Goal: Information Seeking & Learning: Learn about a topic

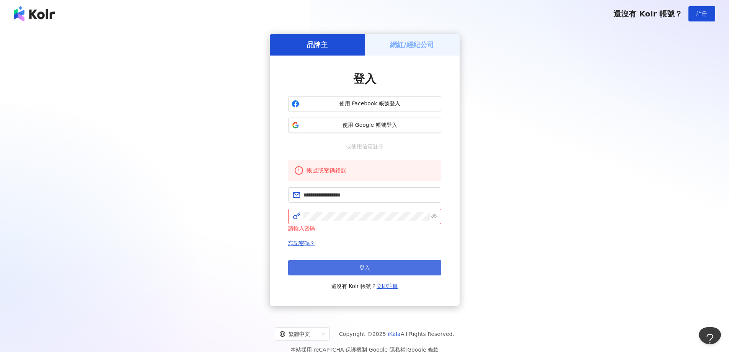
click at [379, 266] on button "登入" at bounding box center [364, 267] width 153 height 15
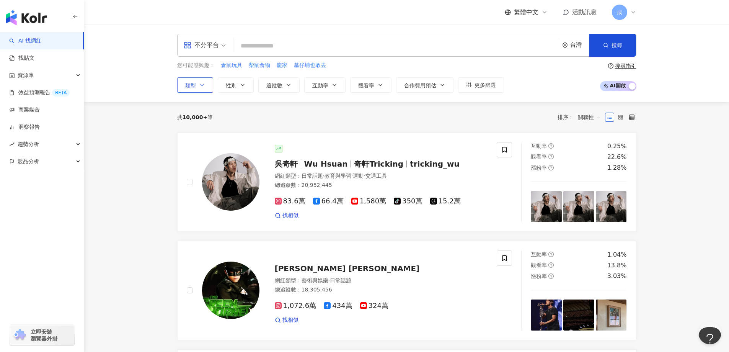
click at [192, 85] on span "類型" at bounding box center [190, 85] width 11 height 6
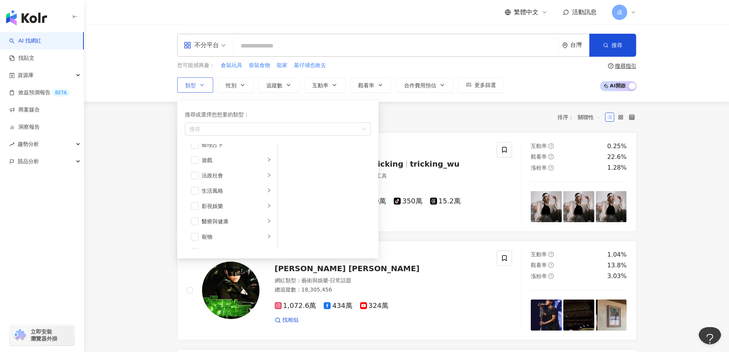
scroll to position [153, 0]
click at [197, 216] on span "button" at bounding box center [195, 215] width 8 height 8
click at [267, 216] on icon "right" at bounding box center [269, 214] width 5 height 5
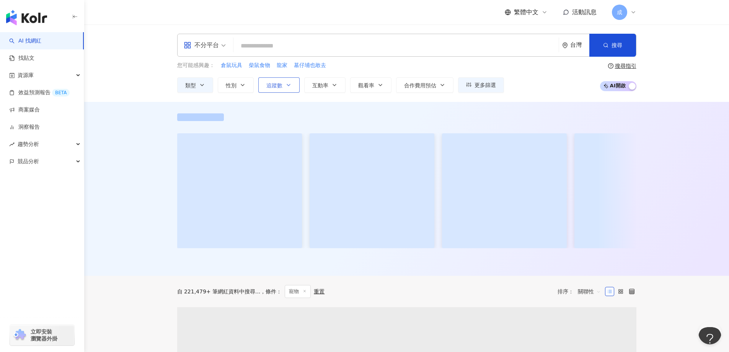
click at [284, 84] on button "追蹤數" at bounding box center [278, 84] width 41 height 15
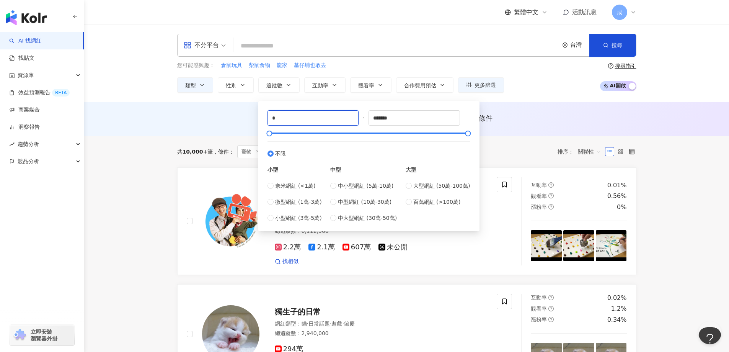
drag, startPoint x: 275, startPoint y: 117, endPoint x: 262, endPoint y: 118, distance: 13.5
click at [262, 118] on div "* - ******* 不限 小型 奈米網紅 (<1萬) 微型網紅 (1萬-3萬) 小型網紅 (3萬-5萬) 中型 中小型網紅 (5萬-10萬) 中型網紅 (…" at bounding box center [368, 166] width 221 height 130
type input "*****"
drag, startPoint x: 398, startPoint y: 119, endPoint x: 344, endPoint y: 117, distance: 53.6
click at [344, 117] on div "***** - ******* 不限 小型 奈米網紅 (<1萬) 微型網紅 (1萬-3萬) 小型網紅 (3萬-5萬) 中型 中小型網紅 (5萬-10萬) 中型…" at bounding box center [369, 166] width 203 height 112
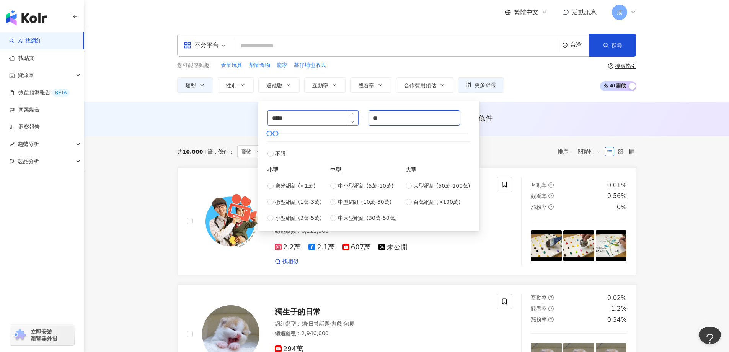
type input "*"
click at [271, 205] on label "微型網紅 (1萬-3萬)" at bounding box center [295, 202] width 54 height 8
type input "*****"
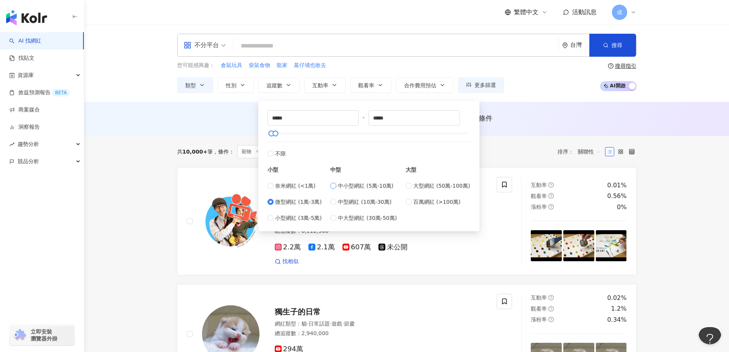
type input "*****"
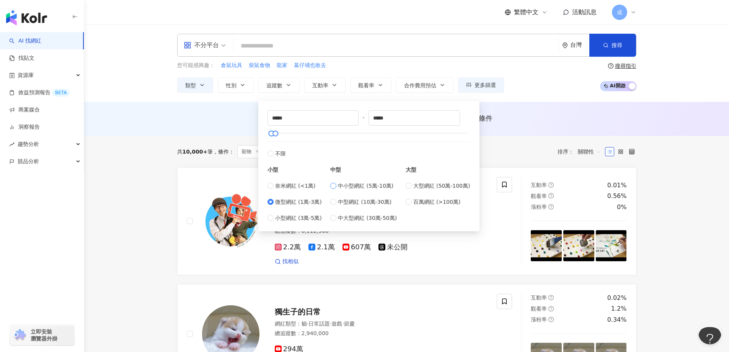
type input "*****"
drag, startPoint x: 293, startPoint y: 114, endPoint x: 238, endPoint y: 118, distance: 55.3
type input "*****"
drag, startPoint x: 378, startPoint y: 116, endPoint x: 390, endPoint y: 118, distance: 12.3
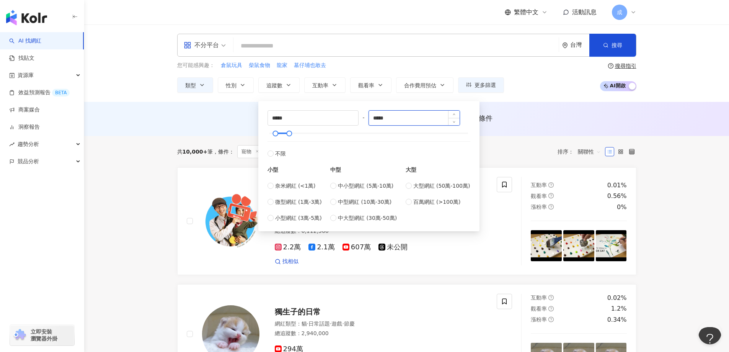
click at [390, 118] on input "*****" at bounding box center [414, 118] width 91 height 15
type input "*"
type input "*****"
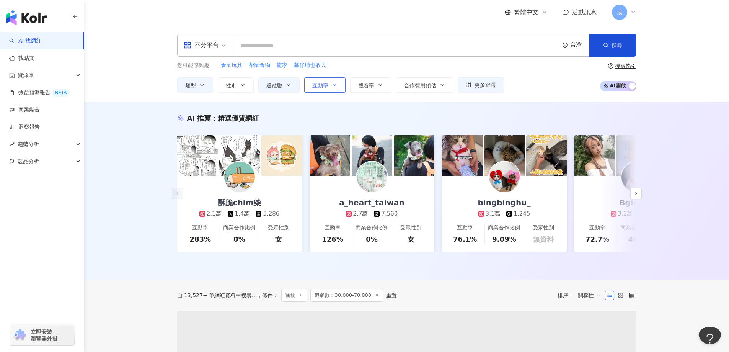
click at [328, 87] on button "互動率" at bounding box center [324, 84] width 41 height 15
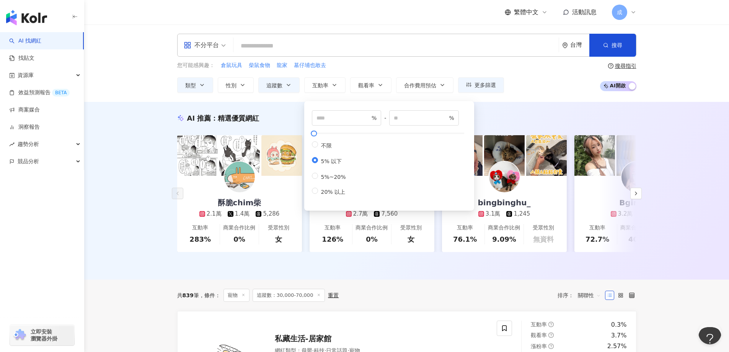
type input "*"
click at [568, 113] on div "AI 推薦 ： 精選優質網紅" at bounding box center [406, 118] width 459 height 10
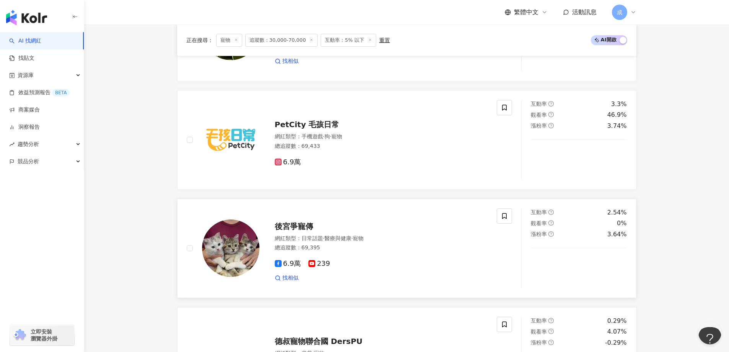
scroll to position [459, 0]
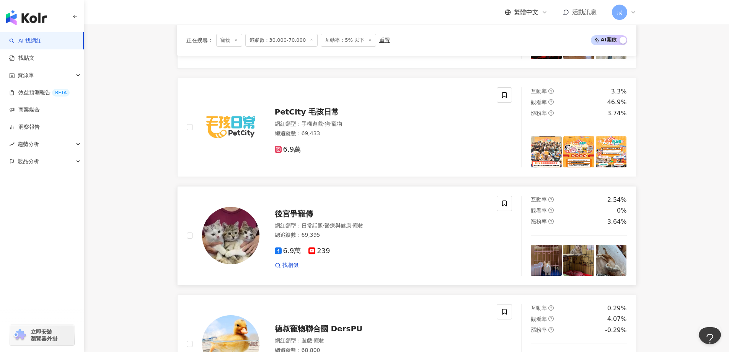
click at [301, 218] on span "後宮爭寵傳" at bounding box center [294, 213] width 38 height 9
click at [315, 112] on span "PetCity 毛孩日常" at bounding box center [307, 111] width 65 height 9
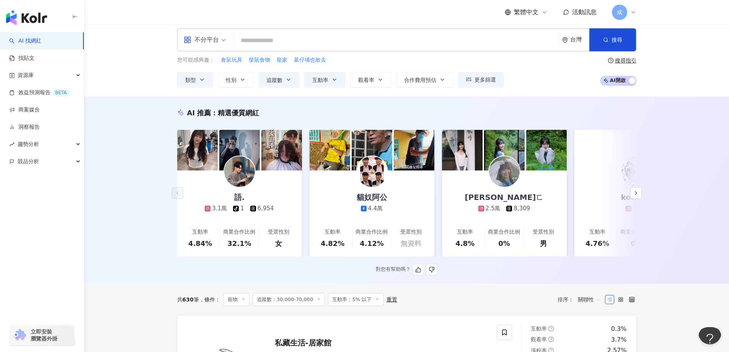
scroll to position [0, 0]
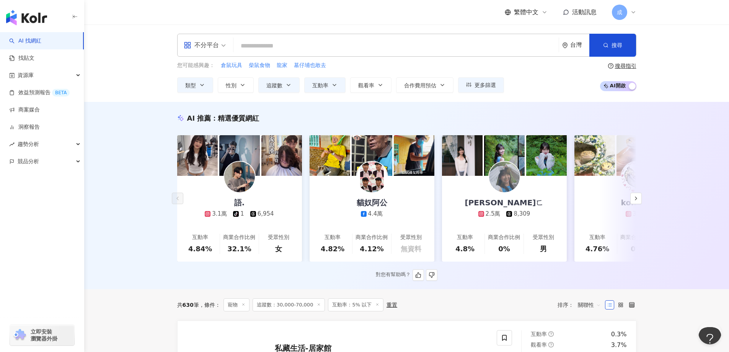
click at [404, 198] on link "貓奴阿公 4.4萬 互動率 4.82% 商業合作比例 4.12% 受眾性別 無資料" at bounding box center [372, 219] width 125 height 86
click at [637, 200] on polyline "button" at bounding box center [636, 198] width 2 height 3
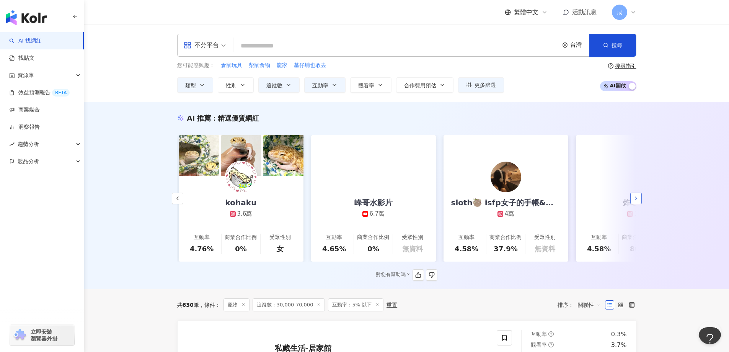
scroll to position [0, 397]
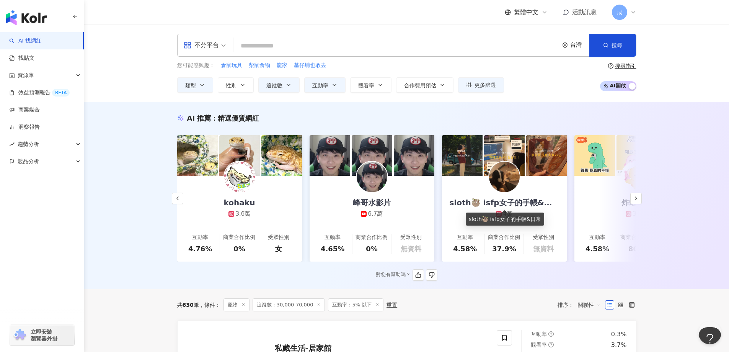
click at [542, 203] on div "sloth🦥 isfp女子的手帳&日常" at bounding box center [504, 202] width 125 height 11
click at [635, 198] on button "button" at bounding box center [635, 198] width 11 height 11
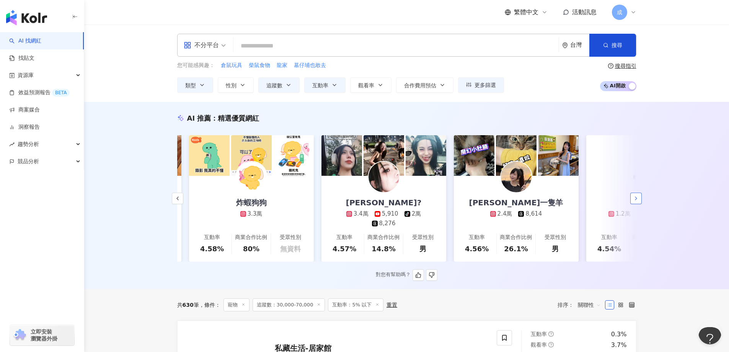
scroll to position [0, 795]
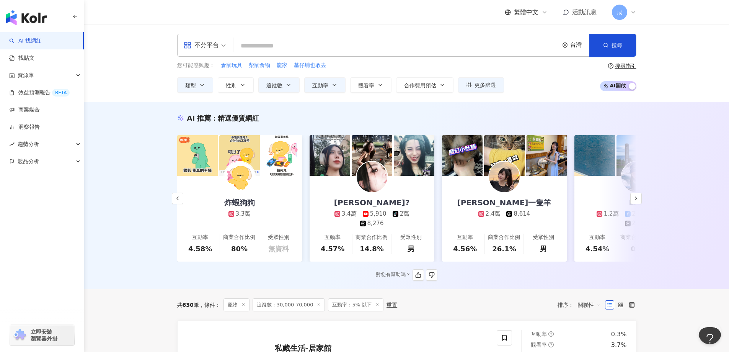
click at [279, 206] on link "炸蝦狗狗 3.3萬 互動率 4.58% 商業合作比例 80% 受眾性別 無資料" at bounding box center [239, 219] width 125 height 86
click at [551, 206] on link "雪莉一隻羊 2.4萬 8,614 互動率 4.56% 商業合作比例 26.1% 受眾性別 男" at bounding box center [504, 219] width 125 height 86
click at [637, 198] on icon "button" at bounding box center [636, 198] width 6 height 6
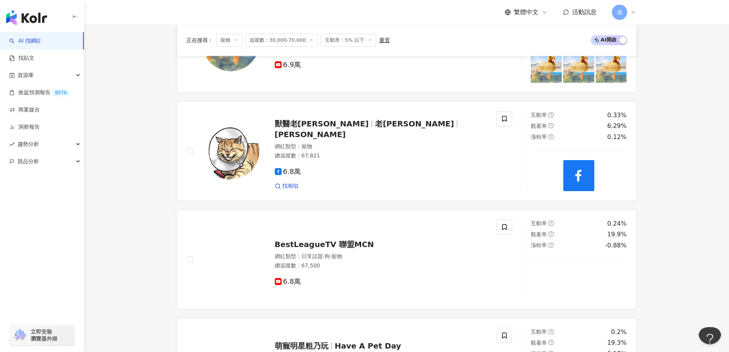
scroll to position [766, 0]
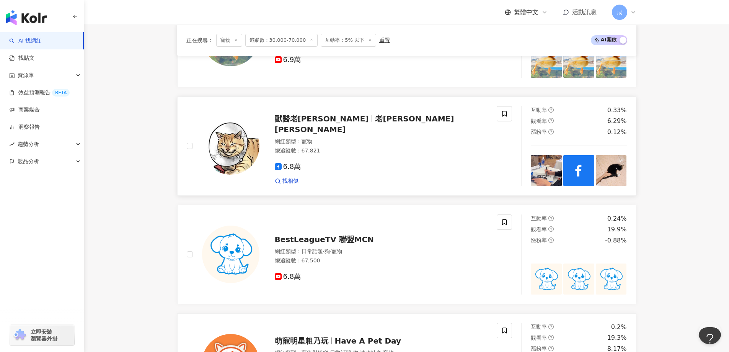
click at [344, 123] on span "獸醫老韓 Shawn Han" at bounding box center [322, 118] width 94 height 9
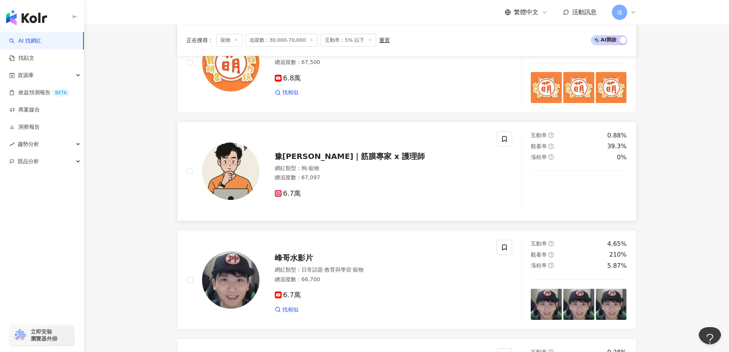
scroll to position [1072, 0]
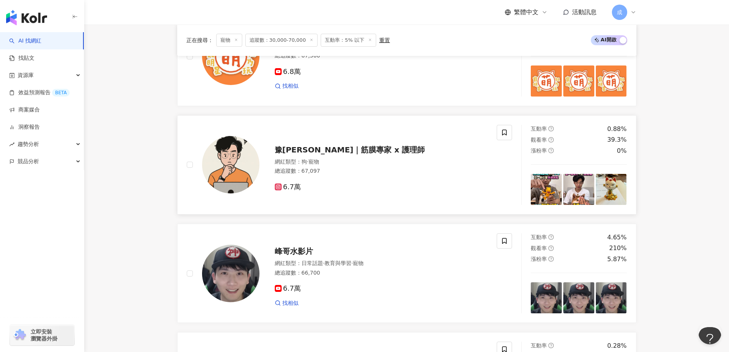
click at [363, 154] on span "豫郝 Will｜筋膜專家 x 護理師" at bounding box center [350, 149] width 150 height 9
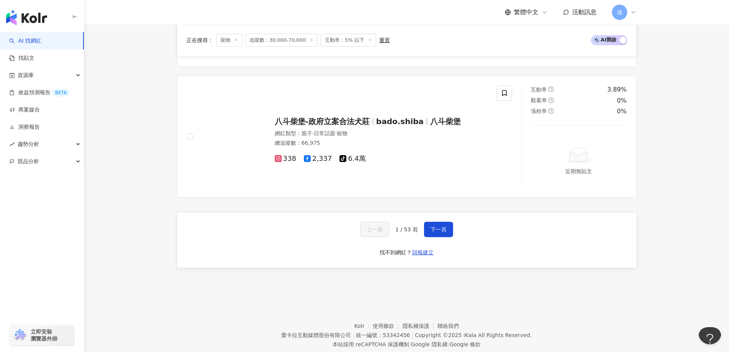
scroll to position [1455, 0]
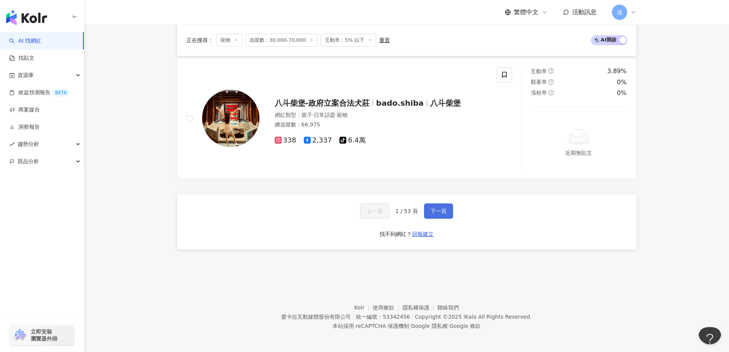
click at [438, 214] on span "下一頁" at bounding box center [439, 211] width 16 height 6
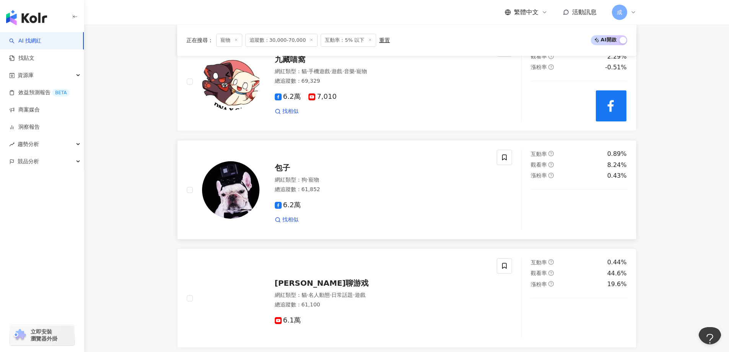
scroll to position [1241, 0]
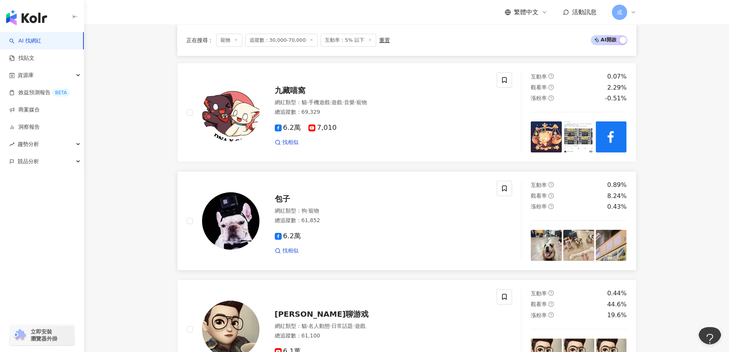
click at [319, 207] on span "寵物" at bounding box center [314, 210] width 11 height 6
click at [351, 40] on span "互動率：5% 以下" at bounding box center [349, 40] width 56 height 13
click at [345, 42] on span "互動率：5% 以下" at bounding box center [349, 40] width 56 height 13
click at [380, 40] on div "重置" at bounding box center [384, 40] width 11 height 6
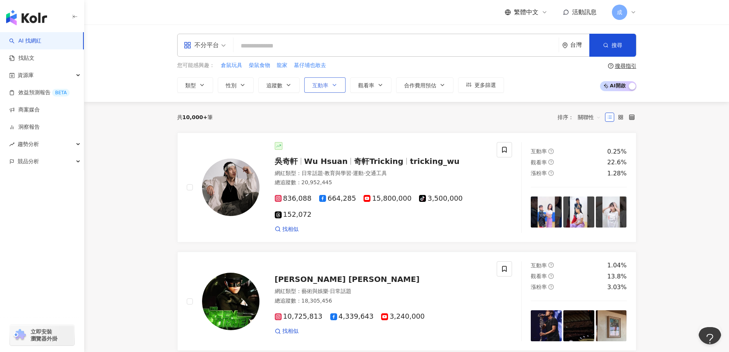
click at [325, 82] on span "互動率" at bounding box center [320, 85] width 16 height 6
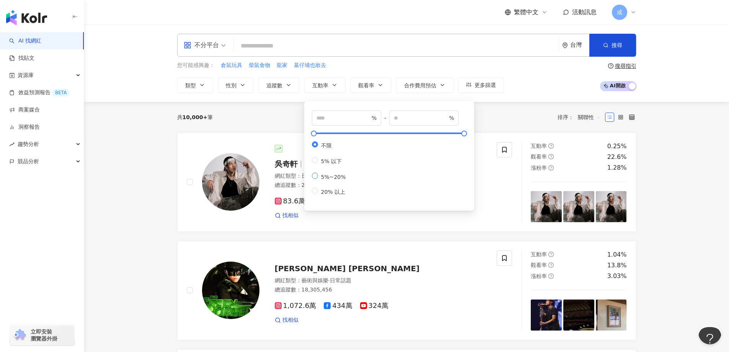
type input "*"
type input "**"
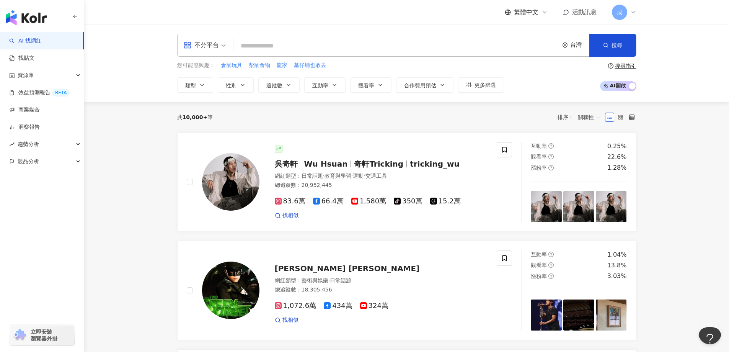
click at [285, 119] on div "共 10,000+ 筆 排序： 關聯性" at bounding box center [406, 117] width 459 height 12
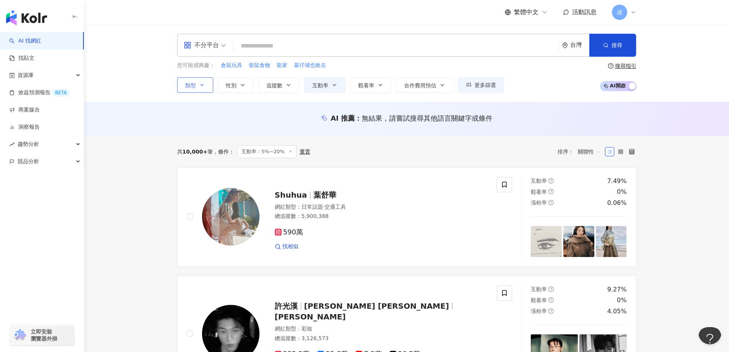
click at [188, 84] on span "類型" at bounding box center [190, 85] width 11 height 6
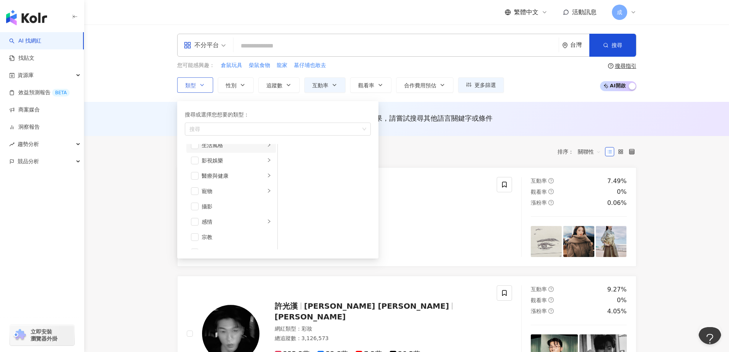
scroll to position [265, 0]
click at [218, 131] on div "button" at bounding box center [273, 129] width 175 height 6
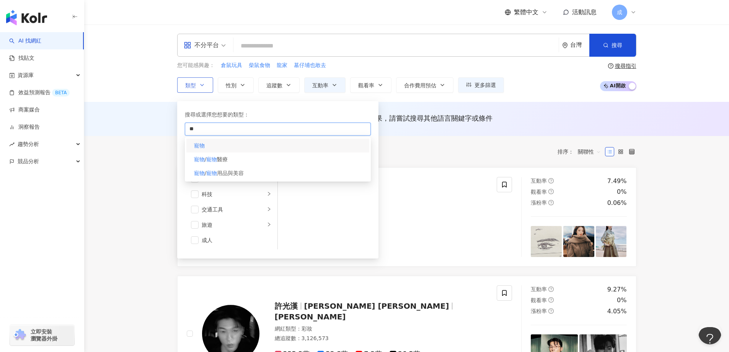
type input "**"
click at [201, 148] on mark "寵物" at bounding box center [199, 145] width 11 height 6
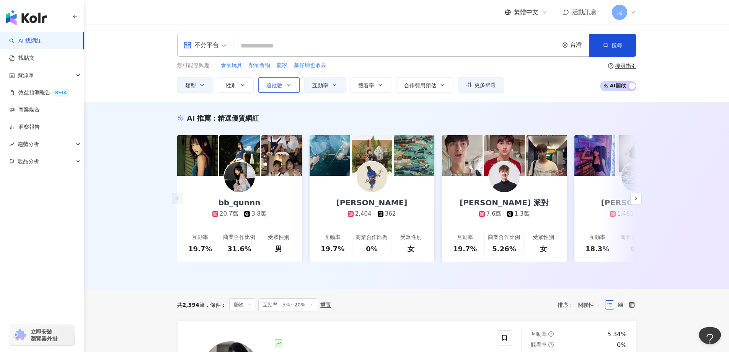
click at [281, 89] on button "追蹤數" at bounding box center [278, 84] width 41 height 15
type input "*"
type input "*******"
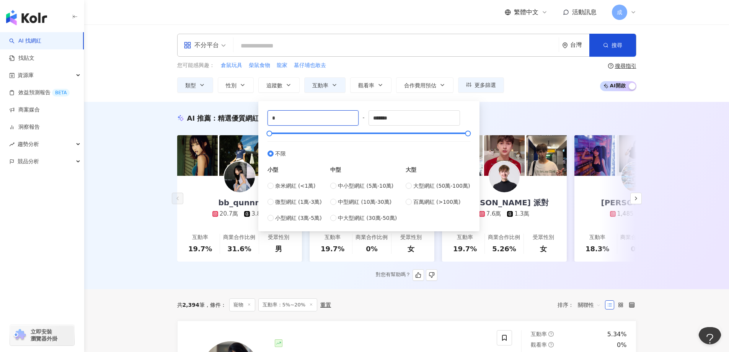
drag, startPoint x: 313, startPoint y: 119, endPoint x: 229, endPoint y: 118, distance: 84.2
type input "*****"
drag, startPoint x: 395, startPoint y: 119, endPoint x: 352, endPoint y: 118, distance: 43.3
click at [352, 118] on div "***** - ******* 不限 小型 奈米網紅 (<1萬) 微型網紅 (1萬-3萬) 小型網紅 (3萬-5萬) 中型 中小型網紅 (5萬-10萬) 中型…" at bounding box center [369, 166] width 203 height 112
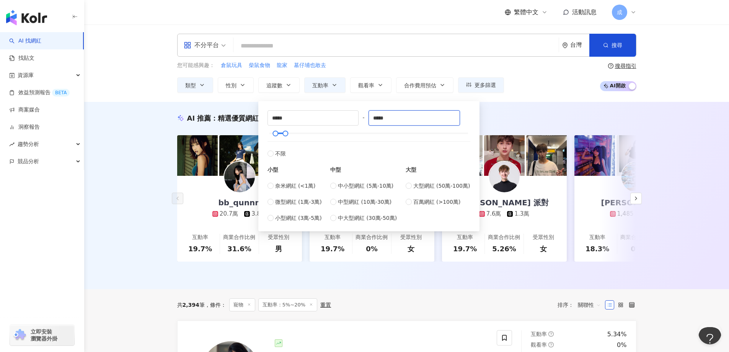
type input "*****"
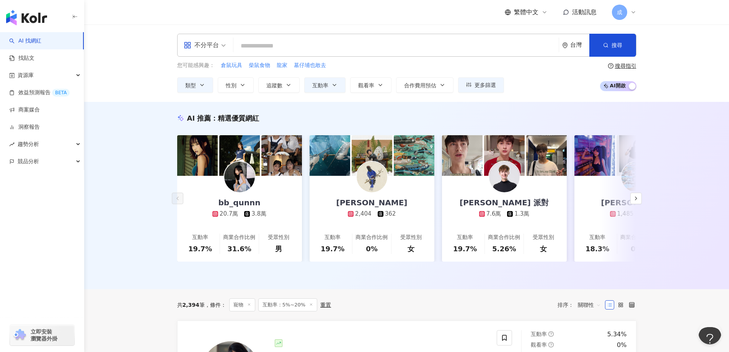
click at [143, 175] on div "AI 推薦 ： 精選優質網紅 bb_qunnn 20.7萬 3.8萬 互動率 19.7% 商業合作比例 31.6% 受眾性別 男 琦米CHIMI 2,404 …" at bounding box center [406, 195] width 645 height 187
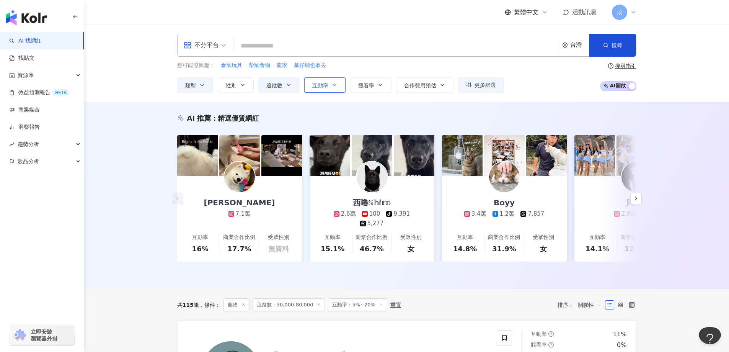
click at [337, 87] on icon "button" at bounding box center [335, 85] width 6 height 6
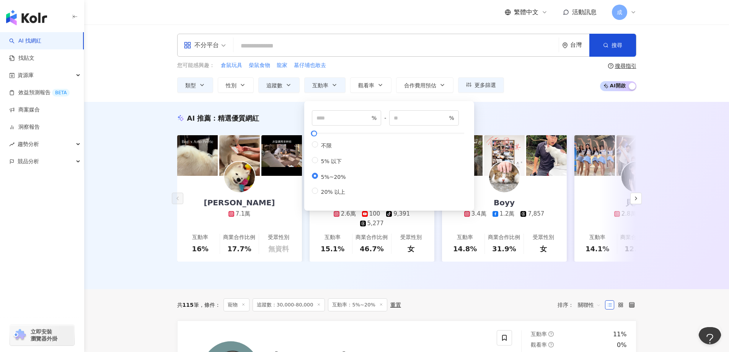
click at [154, 116] on div "AI 推薦 ： 精選優質網紅 Bogi 波奇 7.1萬 互動率 16% 商業合作比例 17.7% 受眾性別 無資料 西嚕𝕊𝕙𝕚𝕣𝕠 2.6萬 100 tikt…" at bounding box center [406, 195] width 645 height 187
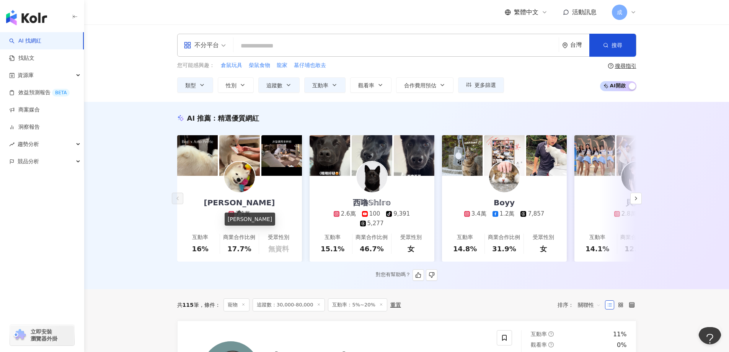
click at [246, 203] on div "Bogi 波奇" at bounding box center [239, 202] width 87 height 11
click at [371, 201] on div "西嚕𝕊𝕙𝕚𝕣𝕠" at bounding box center [372, 202] width 54 height 11
click at [508, 201] on div "Boyy" at bounding box center [504, 202] width 36 height 11
click at [635, 198] on icon "button" at bounding box center [636, 198] width 6 height 6
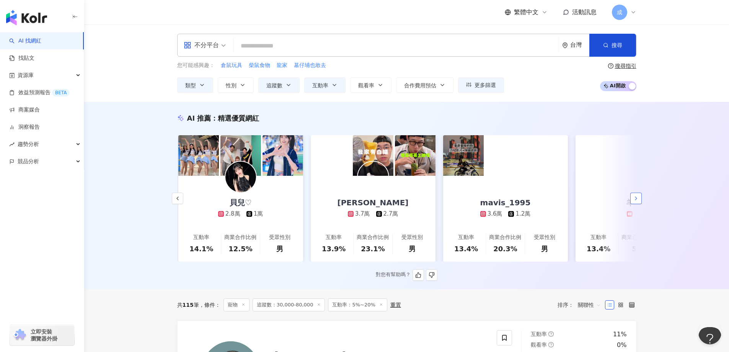
scroll to position [0, 397]
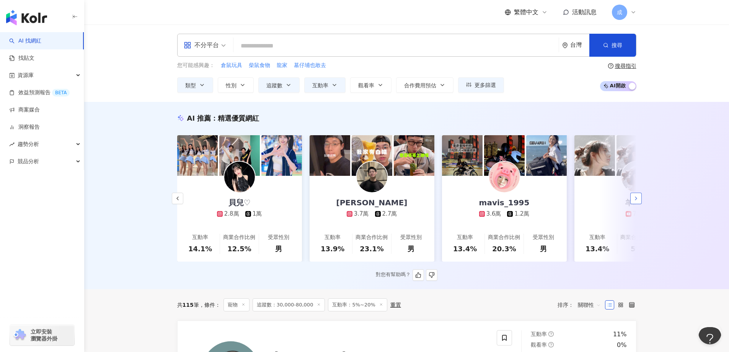
click at [639, 197] on icon "button" at bounding box center [636, 198] width 6 height 6
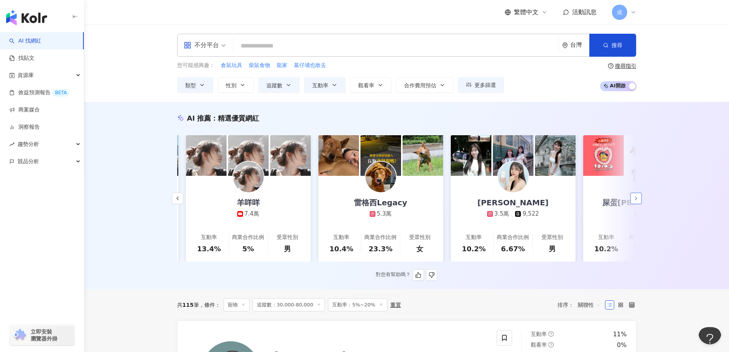
scroll to position [0, 795]
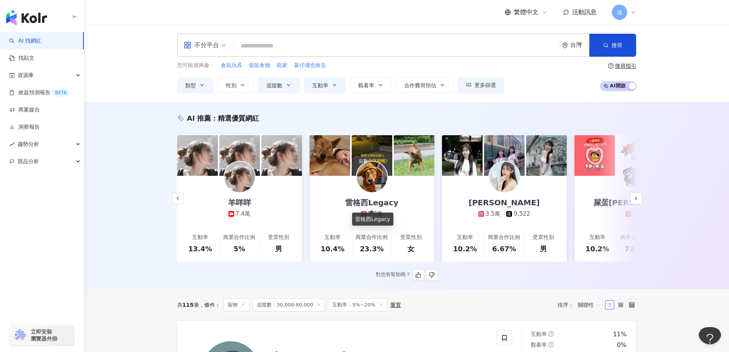
click at [390, 206] on div "雷格西Legacy" at bounding box center [372, 202] width 69 height 11
click at [634, 195] on icon "button" at bounding box center [636, 198] width 6 height 6
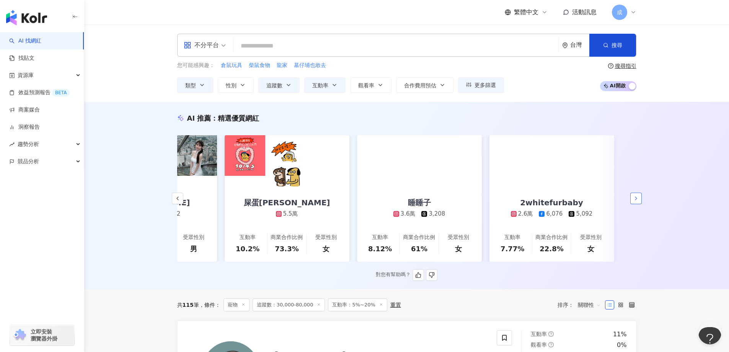
scroll to position [0, 1145]
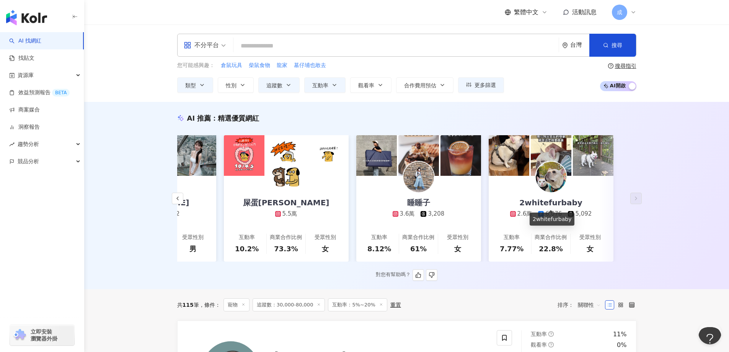
click at [554, 204] on div "2whitefurbaby" at bounding box center [551, 202] width 78 height 11
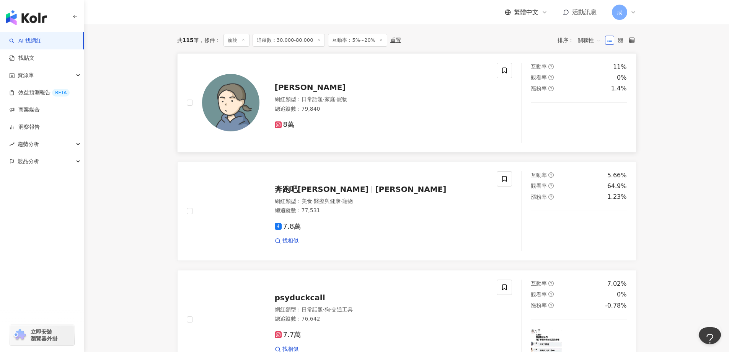
scroll to position [268, 0]
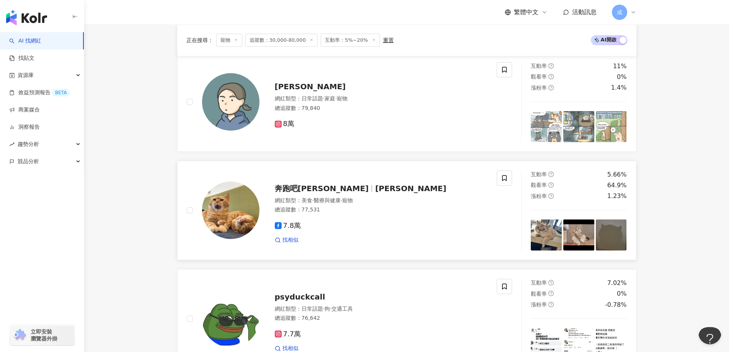
click at [300, 184] on span "奔跑吧肥祥" at bounding box center [322, 188] width 94 height 9
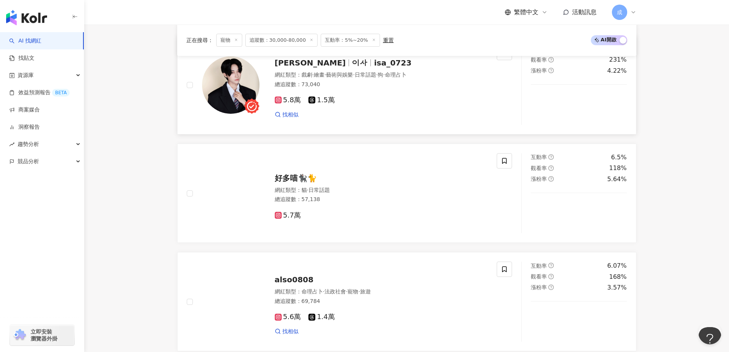
scroll to position [1263, 0]
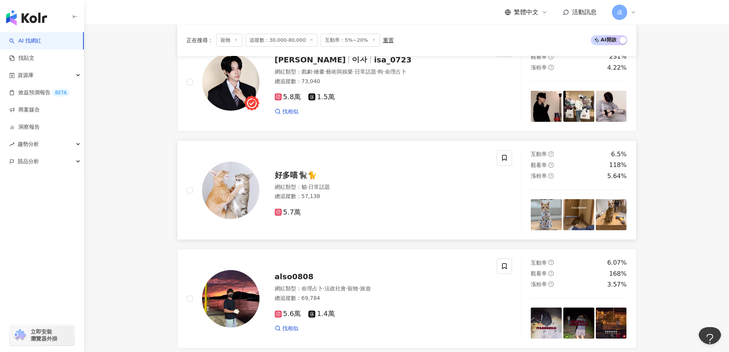
click at [292, 170] on span "好多喵🐈‍⬛🐈" at bounding box center [296, 174] width 42 height 9
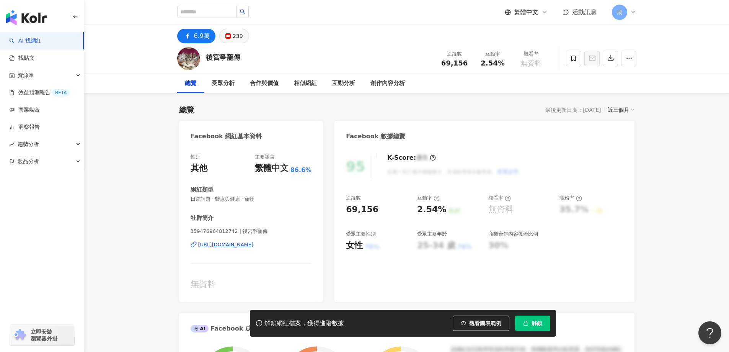
click at [230, 34] on icon at bounding box center [227, 35] width 5 height 5
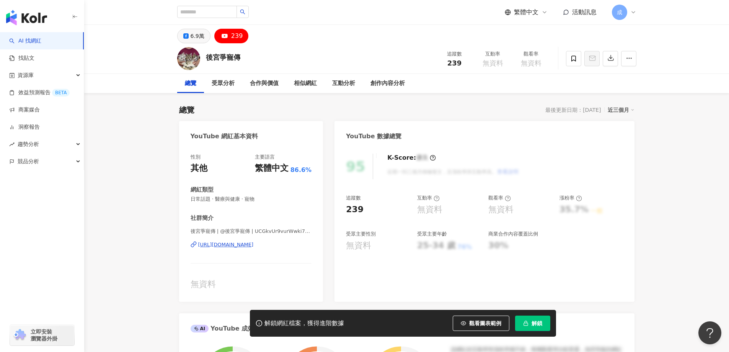
click at [187, 35] on icon at bounding box center [185, 35] width 5 height 5
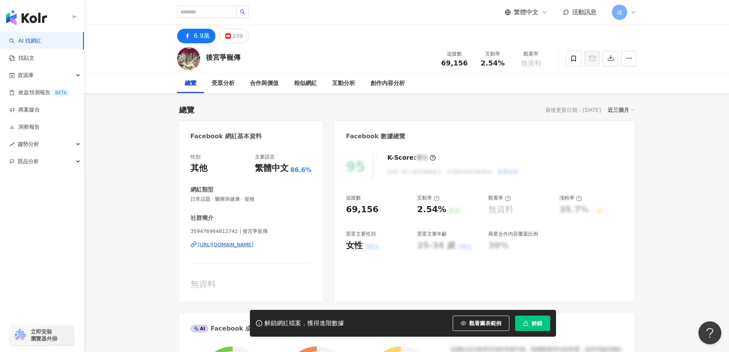
click at [254, 245] on div "https://www.facebook.com/359476964812742" at bounding box center [226, 244] width 56 height 7
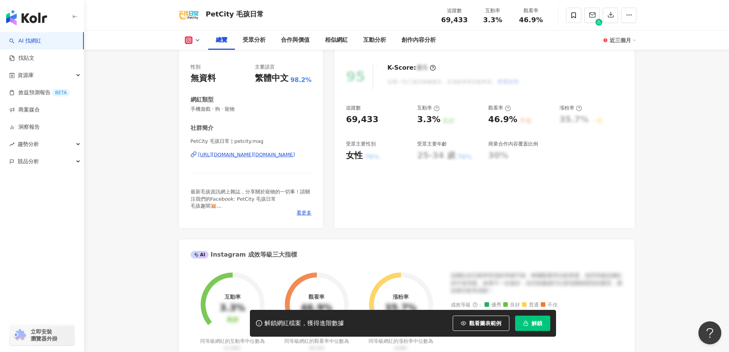
scroll to position [77, 0]
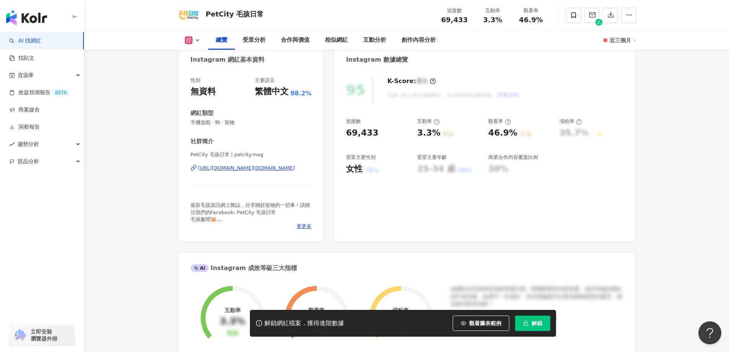
click at [272, 170] on div "https://www.instagram.com/petcity.mag/" at bounding box center [246, 168] width 97 height 7
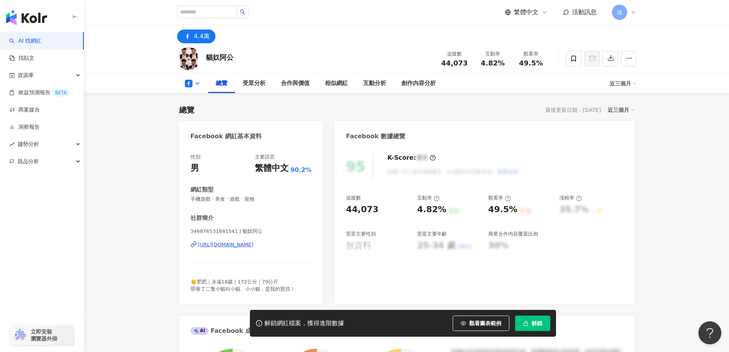
click at [254, 241] on div "[URL][DOMAIN_NAME]" at bounding box center [226, 244] width 56 height 7
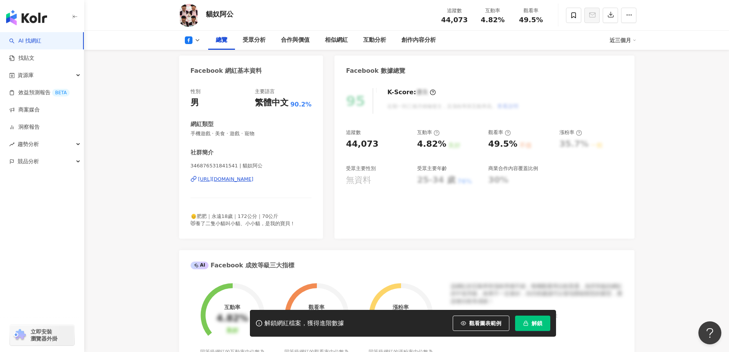
scroll to position [77, 0]
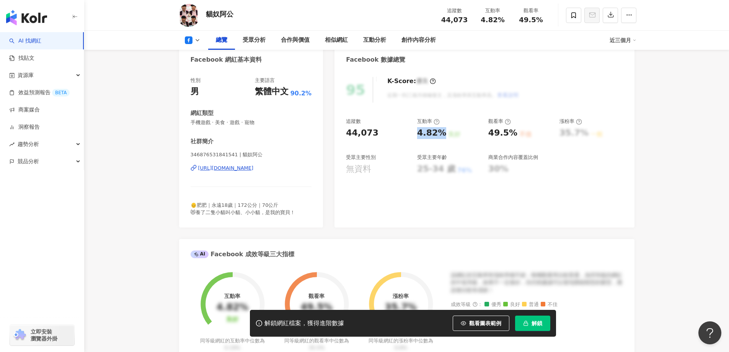
drag, startPoint x: 415, startPoint y: 134, endPoint x: 442, endPoint y: 134, distance: 27.2
click at [442, 134] on div "追蹤數 44,073 互動率 4.82% 良好 觀看率 49.5% 不佳 漲粉率 35.7% 一般 受眾主要性別 無資料 受眾主要年齡 25-34 歲 76%…" at bounding box center [484, 146] width 277 height 57
copy div "4.82%"
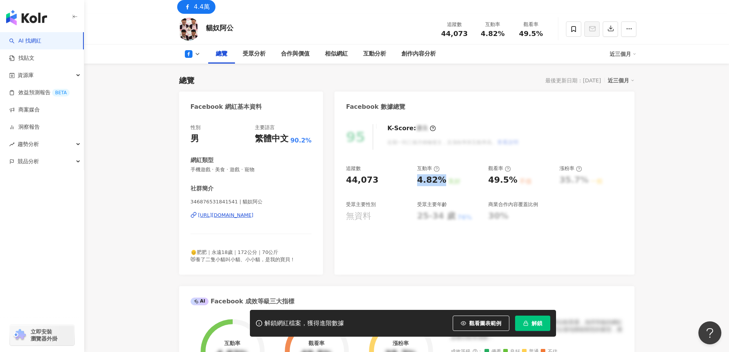
scroll to position [0, 0]
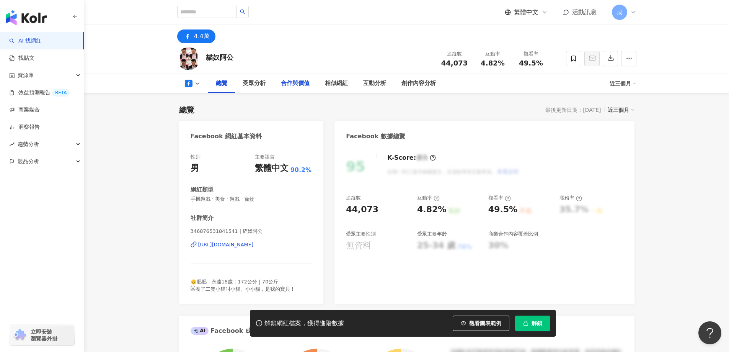
click at [296, 83] on div "合作與價值" at bounding box center [295, 83] width 29 height 9
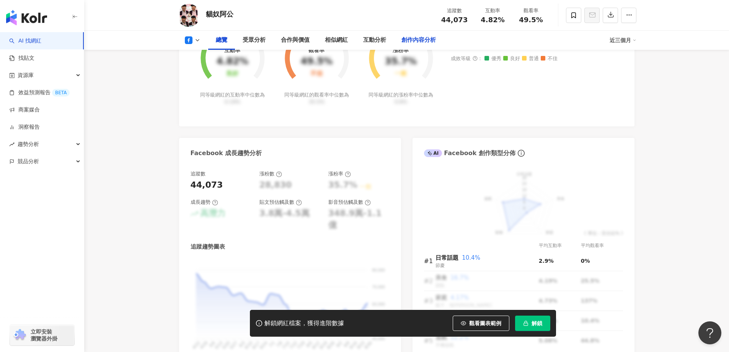
click at [426, 38] on div "創作內容分析" at bounding box center [419, 40] width 34 height 9
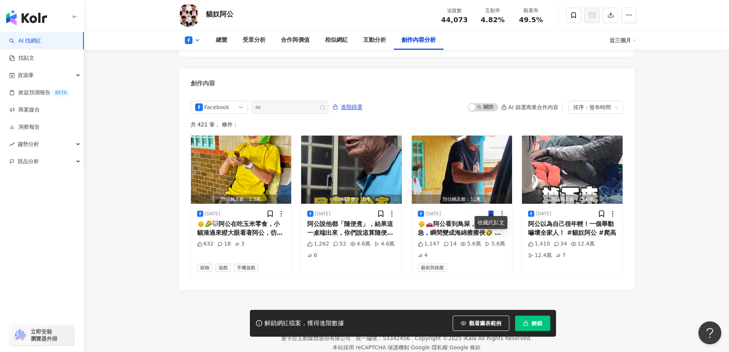
scroll to position [1986, 0]
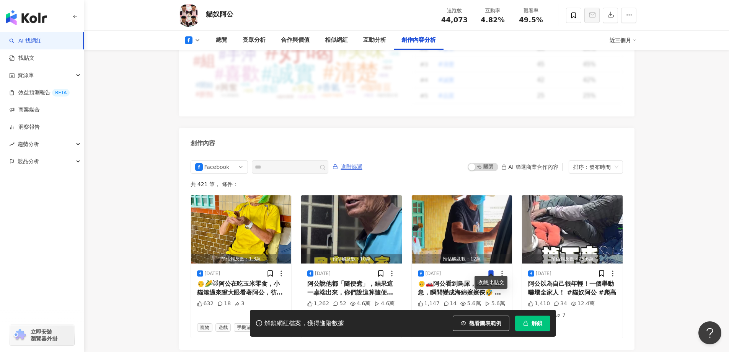
click at [363, 161] on span "進階篩選" at bounding box center [351, 167] width 21 height 12
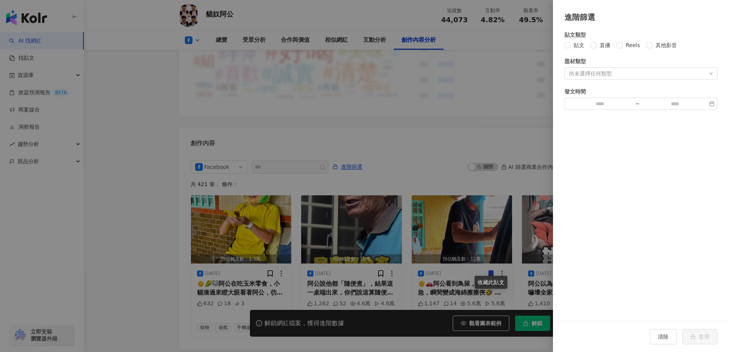
click at [499, 137] on div at bounding box center [364, 176] width 729 height 352
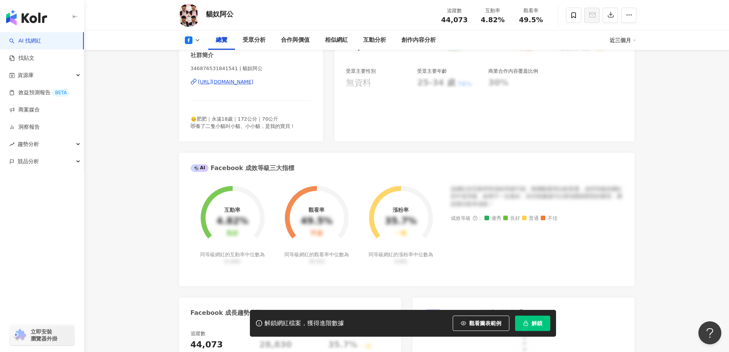
scroll to position [72, 0]
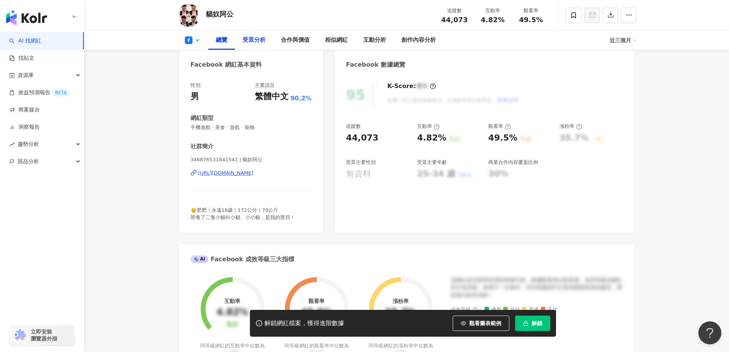
click at [257, 44] on div "受眾分析" at bounding box center [254, 40] width 23 height 9
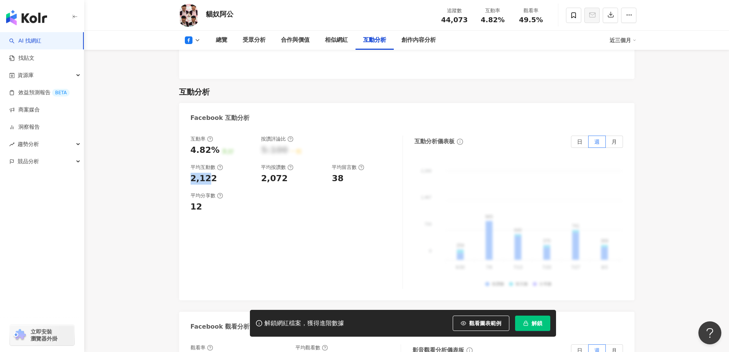
drag, startPoint x: 191, startPoint y: 168, endPoint x: 219, endPoint y: 170, distance: 28.4
click at [216, 173] on div "2,122" at bounding box center [222, 179] width 63 height 12
drag, startPoint x: 261, startPoint y: 167, endPoint x: 286, endPoint y: 167, distance: 24.5
click at [286, 173] on div "2,072" at bounding box center [292, 179] width 63 height 12
copy div "2,072"
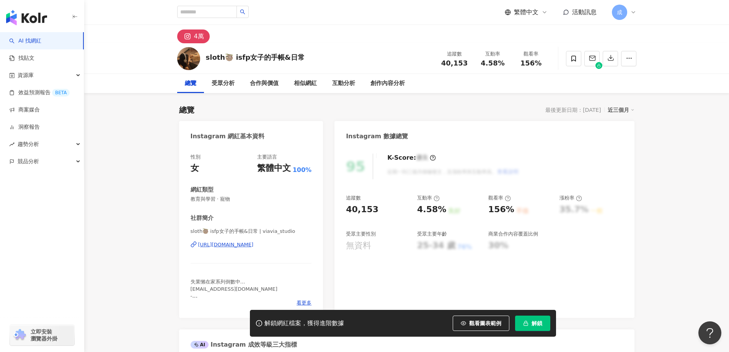
click at [507, 211] on div "156%" at bounding box center [501, 210] width 26 height 12
drag, startPoint x: 489, startPoint y: 211, endPoint x: 511, endPoint y: 210, distance: 21.8
click at [511, 210] on div "156%" at bounding box center [501, 210] width 26 height 12
click at [207, 138] on div "Instagram 網紅基本資料" at bounding box center [228, 136] width 74 height 8
click at [214, 246] on div "[URL][DOMAIN_NAME]" at bounding box center [226, 244] width 56 height 7
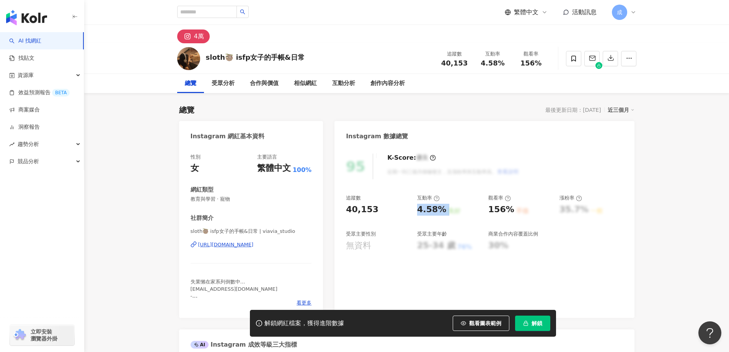
drag, startPoint x: 413, startPoint y: 212, endPoint x: 444, endPoint y: 214, distance: 30.7
click at [444, 214] on div "追蹤數 40,153 互動率 4.58% 良好 觀看率 156% 不佳 漲粉率 35.7% 一般 受眾主要性別 無資料 受眾主要年齡 25-34 歲 76% …" at bounding box center [484, 222] width 277 height 57
copy div "4.58% 良好"
drag, startPoint x: 415, startPoint y: 212, endPoint x: 435, endPoint y: 211, distance: 20.3
click at [435, 211] on div "追蹤數 40,153 互動率 4.58% 良好 觀看率 156% 不佳 漲粉率 35.7% 一般 受眾主要性別 無資料 受眾主要年齡 25-34 歲 76% …" at bounding box center [484, 222] width 277 height 57
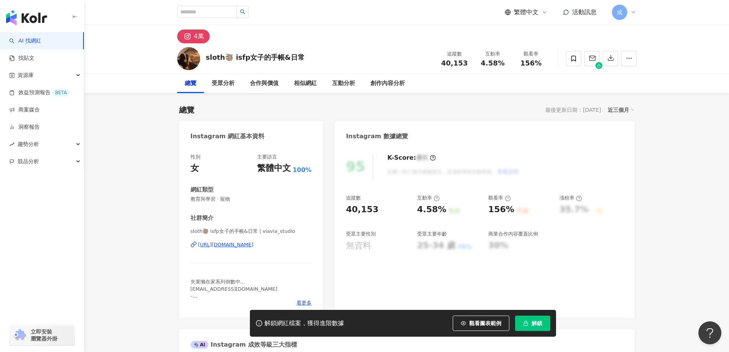
click at [444, 208] on div "4.58% 良好" at bounding box center [449, 210] width 64 height 12
drag, startPoint x: 408, startPoint y: 206, endPoint x: 439, endPoint y: 209, distance: 30.4
click at [439, 209] on div "追蹤數 40,153 互動率 4.58% 良好 觀看率 156% 不佳 漲粉率 35.7% 一般 受眾主要性別 無資料 受眾主要年齡 25-34 歲 76% …" at bounding box center [484, 222] width 277 height 57
click at [439, 211] on div "4.58%" at bounding box center [431, 210] width 29 height 12
drag, startPoint x: 486, startPoint y: 208, endPoint x: 513, endPoint y: 210, distance: 26.5
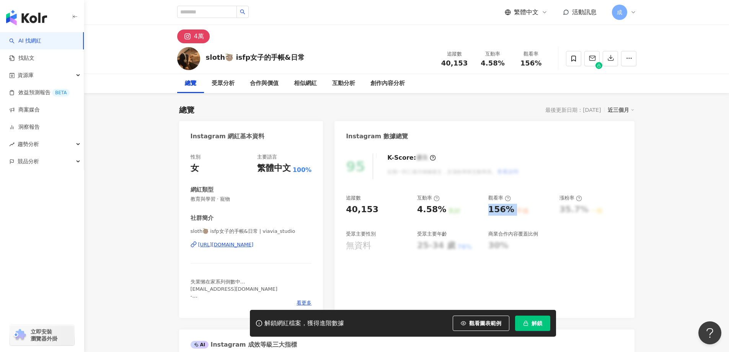
click at [513, 210] on div "追蹤數 40,153 互動率 4.58% 良好 觀看率 156% 不佳 漲粉率 35.7% 一般 受眾主要性別 無資料 受眾主要年齡 25-34 歲 76% …" at bounding box center [484, 222] width 277 height 57
click at [503, 209] on div "156%" at bounding box center [501, 210] width 26 height 12
click at [501, 211] on div "156%" at bounding box center [501, 210] width 26 height 12
drag, startPoint x: 490, startPoint y: 211, endPoint x: 513, endPoint y: 210, distance: 23.0
click at [513, 210] on div "156% 不佳" at bounding box center [520, 210] width 64 height 12
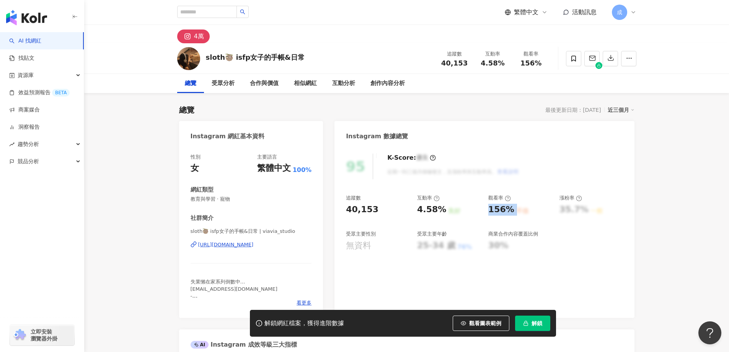
click at [511, 209] on div "156% 不佳" at bounding box center [520, 210] width 64 height 12
drag, startPoint x: 511, startPoint y: 212, endPoint x: 488, endPoint y: 210, distance: 23.8
click at [488, 210] on div "追蹤數 40,153 互動率 4.58% 良好 觀看率 156% 不佳 漲粉率 35.7% 一般 受眾主要性別 無資料 受眾主要年齡 25-34 歲 76% …" at bounding box center [484, 222] width 277 height 57
click at [498, 213] on div "156%" at bounding box center [501, 210] width 26 height 12
drag, startPoint x: 488, startPoint y: 214, endPoint x: 508, endPoint y: 212, distance: 20.3
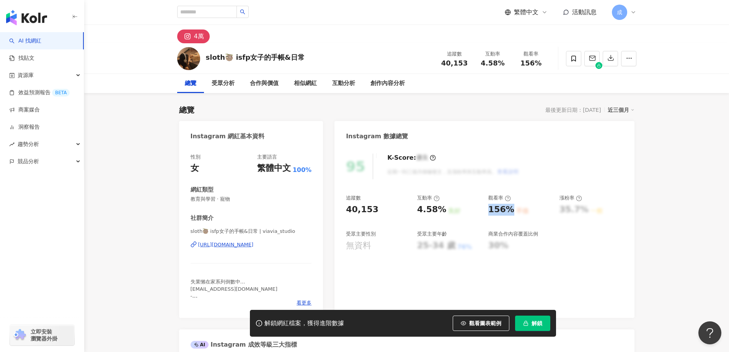
click at [508, 212] on div "156%" at bounding box center [501, 210] width 26 height 12
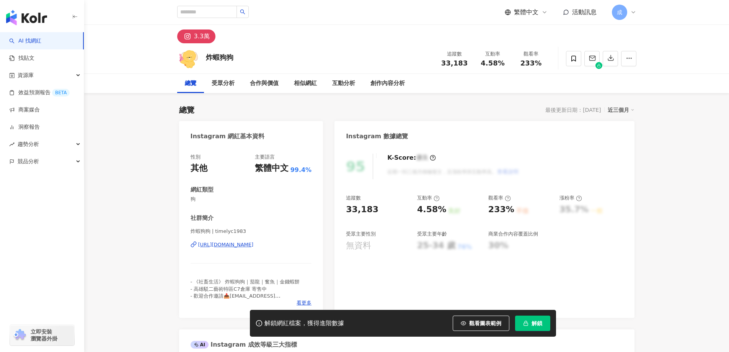
click at [254, 245] on div "[URL][DOMAIN_NAME]" at bounding box center [226, 244] width 56 height 7
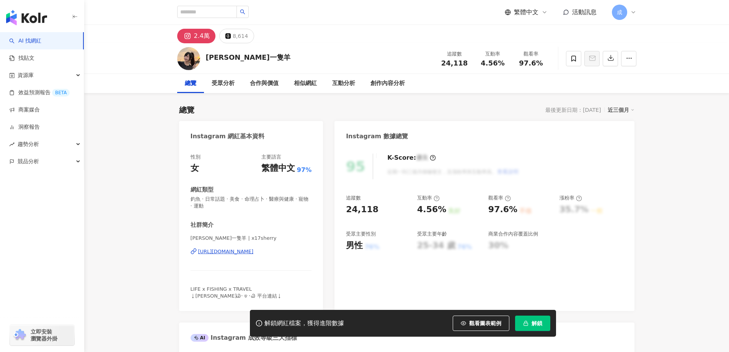
click at [242, 251] on div "[URL][DOMAIN_NAME]" at bounding box center [226, 251] width 56 height 7
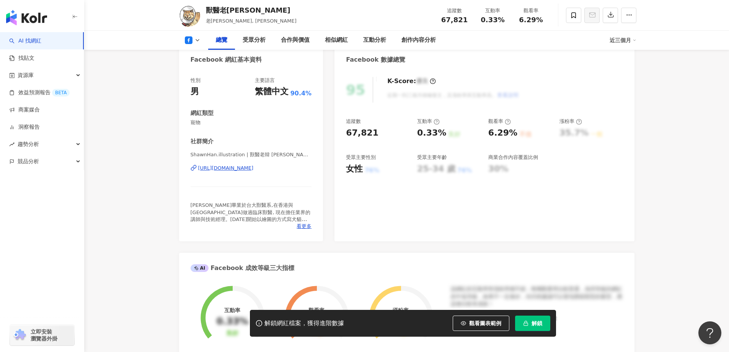
click at [254, 168] on div "https://www.facebook.com/148604482512497" at bounding box center [226, 168] width 56 height 7
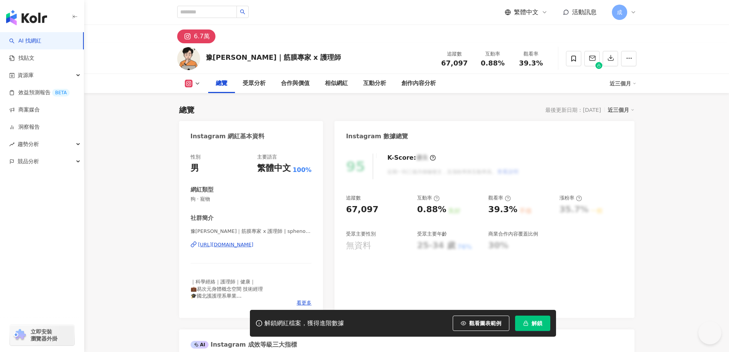
click at [254, 241] on div "[URL][DOMAIN_NAME]" at bounding box center [226, 244] width 56 height 7
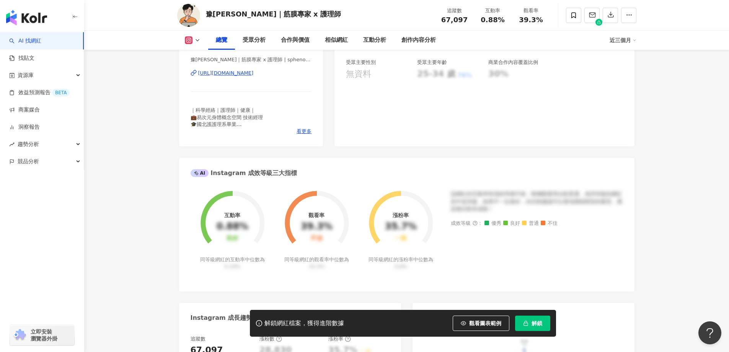
scroll to position [77, 0]
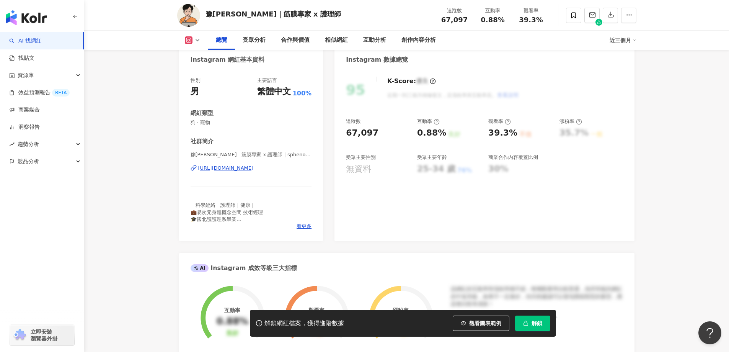
click at [254, 167] on div "[URL][DOMAIN_NAME]" at bounding box center [226, 168] width 56 height 7
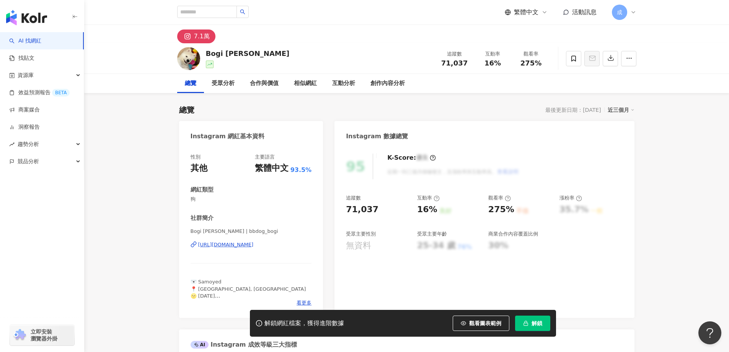
click at [254, 246] on div "[URL][DOMAIN_NAME]" at bounding box center [226, 244] width 56 height 7
drag, startPoint x: 345, startPoint y: 212, endPoint x: 374, endPoint y: 210, distance: 29.2
click at [374, 210] on div "95 K-Score : 優良 近期一到三個月積極發文，且漲粉率與互動率高。 查看說明 追蹤數 71,037 互動率 16% 良好 觀看率 275% 不佳 漲…" at bounding box center [485, 232] width 300 height 172
copy div "71,037"
drag, startPoint x: 420, startPoint y: 210, endPoint x: 434, endPoint y: 209, distance: 13.8
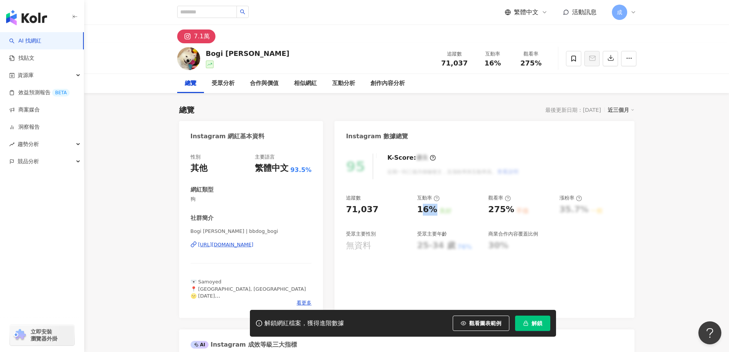
click at [434, 209] on div "16%" at bounding box center [427, 210] width 20 height 12
drag, startPoint x: 416, startPoint y: 210, endPoint x: 435, endPoint y: 211, distance: 18.4
click at [435, 211] on div "追蹤數 71,037 互動率 16% 良好 觀看率 275% 不佳 漲粉率 35.7% 一般 受眾主要性別 無資料 受眾主要年齡 25-34 歲 76% 商業…" at bounding box center [484, 222] width 277 height 57
copy div "16%"
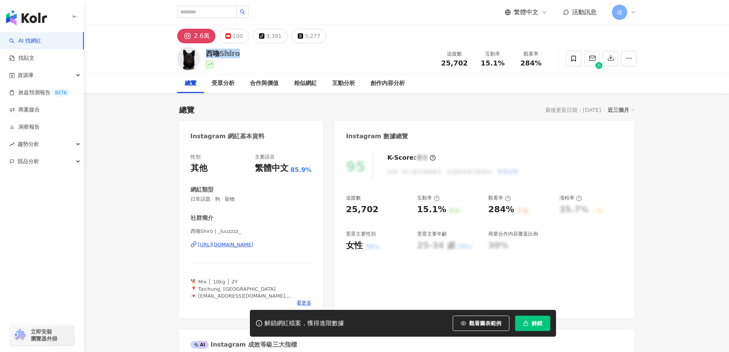
drag, startPoint x: 207, startPoint y: 55, endPoint x: 250, endPoint y: 66, distance: 44.7
click at [246, 54] on div "西嚕𝕊𝕙𝕚𝕣𝕠 追蹤數 25,702 互動率 15.1% 觀看率 284%" at bounding box center [407, 58] width 490 height 30
copy div "西嚕𝕊𝕙𝕚𝕣𝕠"
drag, startPoint x: 413, startPoint y: 212, endPoint x: 442, endPoint y: 211, distance: 28.4
click at [442, 211] on div "追蹤數 25,702 互動率 15.1% 良好 觀看率 284% 不佳 漲粉率 35.7% 一般 受眾主要性別 女性 76% 受眾主要年齡 25-34 歲 7…" at bounding box center [484, 222] width 277 height 57
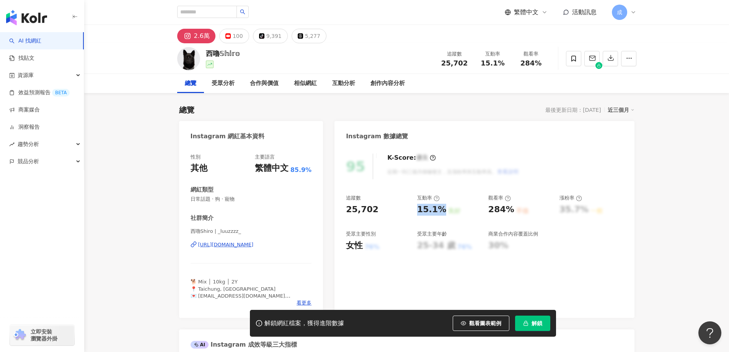
copy div "15.1%"
click at [245, 243] on div "[URL][DOMAIN_NAME]" at bounding box center [226, 244] width 56 height 7
click at [306, 247] on div "[URL][DOMAIN_NAME]" at bounding box center [251, 244] width 121 height 7
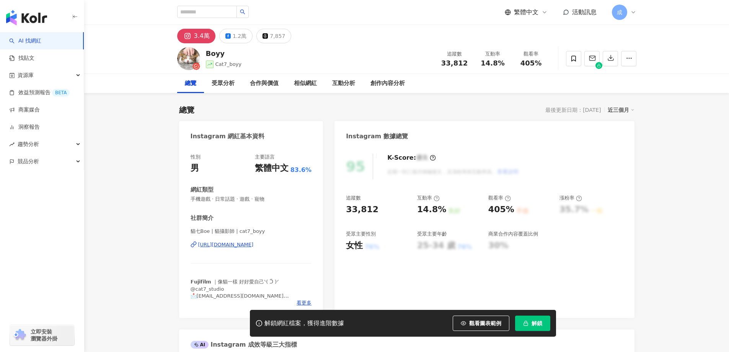
scroll to position [77, 0]
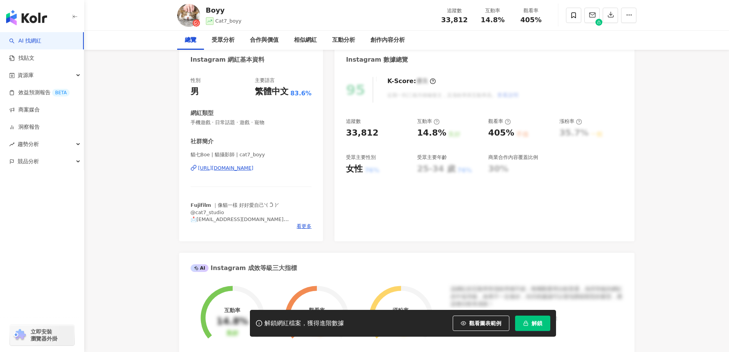
click at [239, 169] on div "https://www.instagram.com/cat7_boyy/" at bounding box center [226, 168] width 56 height 7
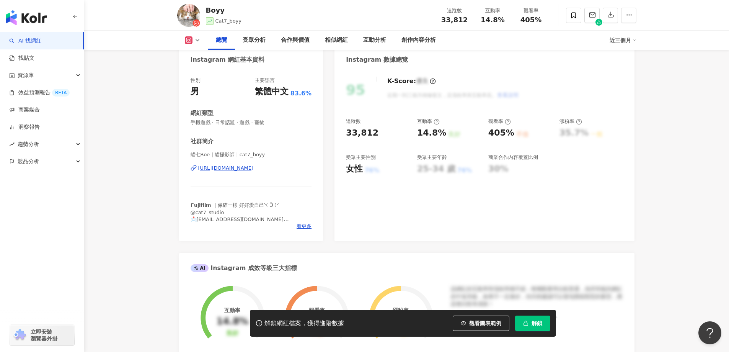
scroll to position [0, 0]
click at [254, 167] on div "https://www.instagram.com/cat7_boyy/" at bounding box center [226, 168] width 56 height 7
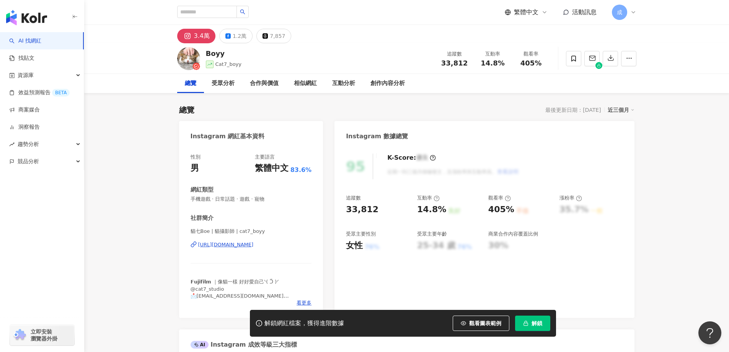
click at [298, 243] on div "https://www.instagram.com/cat7_boyy/" at bounding box center [251, 244] width 121 height 7
click at [227, 241] on div "貓七Boe | 貓攝影師 | cat7_boyy https://www.instagram.com/cat7_boyy/" at bounding box center [251, 250] width 121 height 45
click at [227, 243] on div "https://www.instagram.com/cat7_boyy/" at bounding box center [226, 244] width 56 height 7
click at [254, 246] on div "https://www.instagram.com/cat7_boyy/" at bounding box center [226, 244] width 56 height 7
drag, startPoint x: 415, startPoint y: 206, endPoint x: 441, endPoint y: 209, distance: 26.5
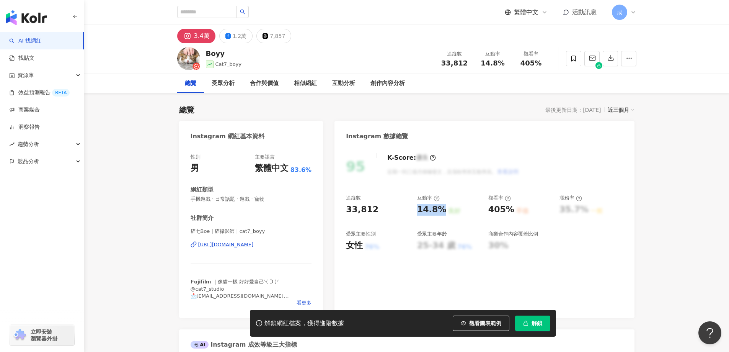
click at [441, 209] on div "追蹤數 33,812 互動率 14.8% 良好 觀看率 405% 不佳 漲粉率 35.7% 一般 受眾主要性別 女性 76% 受眾主要年齡 25-34 歲 7…" at bounding box center [484, 222] width 277 height 57
copy div "14.8%"
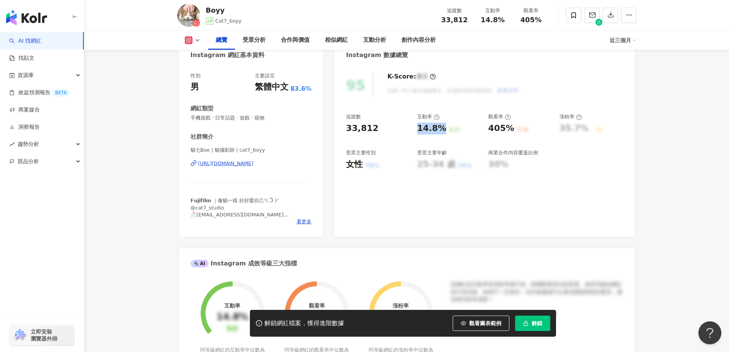
scroll to position [77, 0]
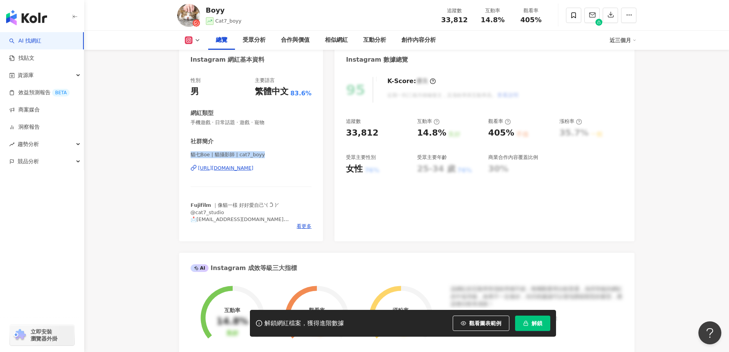
drag, startPoint x: 192, startPoint y: 154, endPoint x: 253, endPoint y: 154, distance: 61.6
click at [262, 150] on div "社群簡介 貓七Boe | 貓攝影師 | cat7_boyy https://www.instagram.com/cat7_boyy/ 𝗙𝘂𝗷𝗶𝗳𝗶𝗹𝗺 ｜像貓…" at bounding box center [251, 183] width 121 height 92
click at [238, 155] on span "貓七Boe | 貓攝影師 | cat7_boyy" at bounding box center [251, 154] width 121 height 7
drag, startPoint x: 192, startPoint y: 154, endPoint x: 261, endPoint y: 156, distance: 68.5
click at [271, 155] on span "貓七Boe | 貓攝影師 | cat7_boyy" at bounding box center [251, 154] width 121 height 7
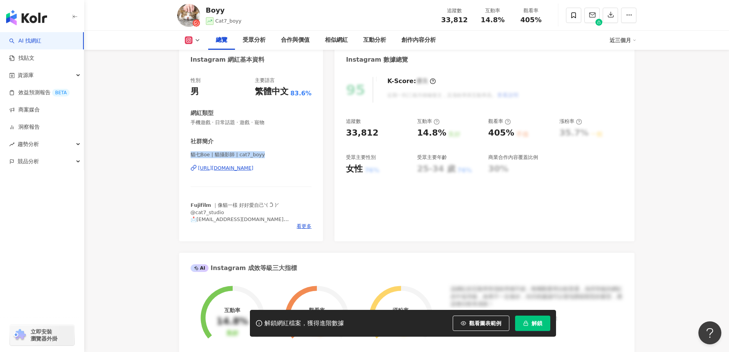
copy span "貓七Boe | 貓攝影師 | cat7_boyy"
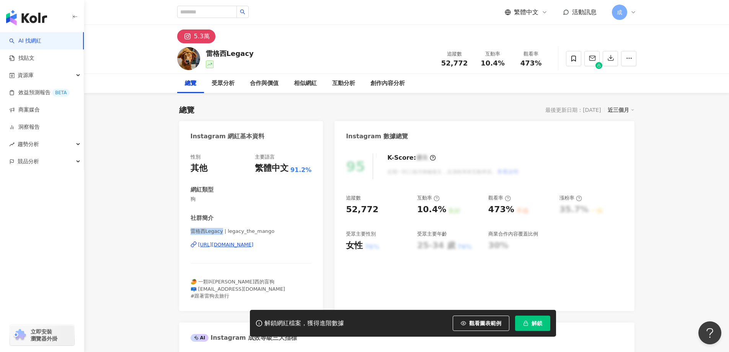
drag, startPoint x: 191, startPoint y: 232, endPoint x: 222, endPoint y: 233, distance: 31.0
click at [222, 233] on span "雷格西Legacy | legacy_the_mango" at bounding box center [251, 231] width 121 height 7
copy span "雷格西Legacy"
drag, startPoint x: 313, startPoint y: 244, endPoint x: 196, endPoint y: 250, distance: 117.3
click at [196, 250] on div "性別 其他 主要語言 繁體中文 91.2% 網紅類型 狗 社群簡介 雷格西Legacy | legacy_the_mango [URL][DOMAIN_NAM…" at bounding box center [251, 228] width 144 height 165
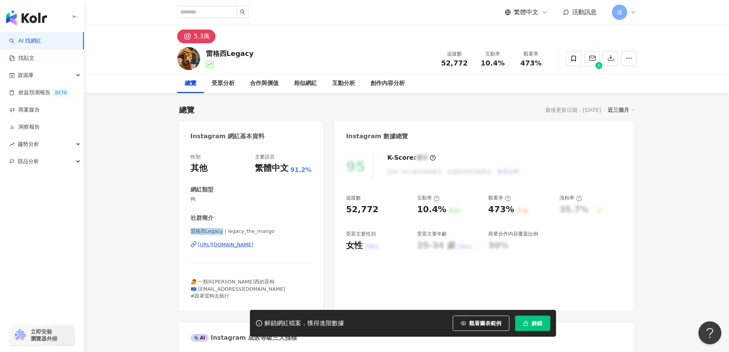
copy div "[URL][DOMAIN_NAME]"
click at [345, 211] on div "95 K-Score : 優良 近期一到三個月積極發文，且漲粉率與互動率高。 查看說明 追蹤數 52,772 互動率 10.4% 良好 觀看率 473% 不佳…" at bounding box center [485, 228] width 300 height 165
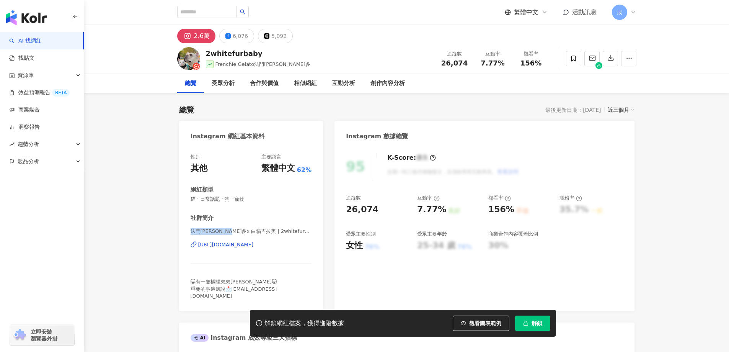
drag, startPoint x: 238, startPoint y: 233, endPoint x: 243, endPoint y: 232, distance: 4.8
click at [243, 232] on div "性別 其他 主要語言 繁體中文 62% 網紅類型 貓 · 日常話題 · 狗 · 寵物 社群簡介 法鬥吉拉多x 白貓吉拉美 | 2whitefurbaby ht…" at bounding box center [251, 228] width 144 height 165
click at [288, 223] on div "社群簡介 法鬥吉拉多x 白貓吉拉美 | 2whitefurbaby https://www.instagram.com/2whitefurbaby/ 🐱有一隻…" at bounding box center [251, 256] width 121 height 85
drag, startPoint x: 287, startPoint y: 233, endPoint x: 189, endPoint y: 229, distance: 98.1
click at [191, 227] on div "社群簡介 法鬥吉拉多x 白貓吉拉美 | 2whitefurbaby https://www.instagram.com/2whitefurbaby/ 🐱有一隻…" at bounding box center [251, 256] width 121 height 85
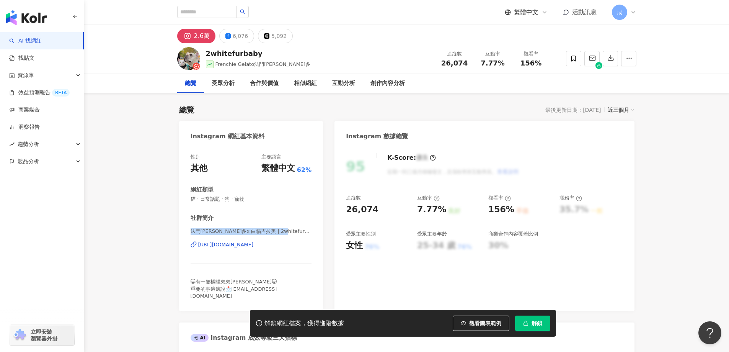
click at [193, 244] on icon at bounding box center [194, 244] width 6 height 6
click at [311, 247] on div "https://www.instagram.com/2whitefurbaby/" at bounding box center [251, 244] width 121 height 7
drag, startPoint x: 317, startPoint y: 255, endPoint x: 199, endPoint y: 250, distance: 118.4
click at [199, 250] on div "性別 其他 主要語言 繁體中文 62% 網紅類型 貓 · 日常話題 · 狗 · 寵物 社群簡介 法鬥吉拉多x 白貓吉拉美 | 2whitefurbaby ht…" at bounding box center [251, 228] width 144 height 165
copy div "https://www.instagram.com/2whitefurbaby/"
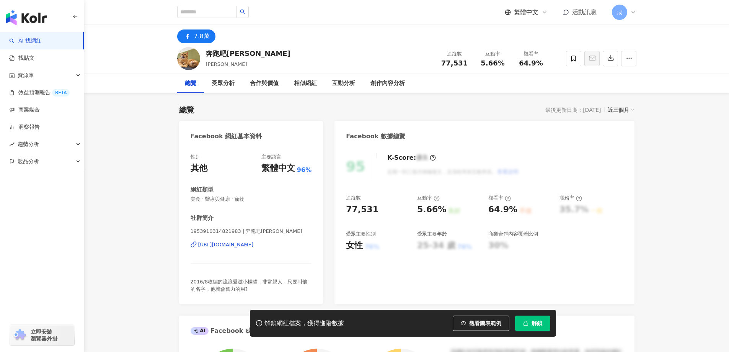
click at [254, 243] on div "[URL][DOMAIN_NAME]" at bounding box center [226, 244] width 56 height 7
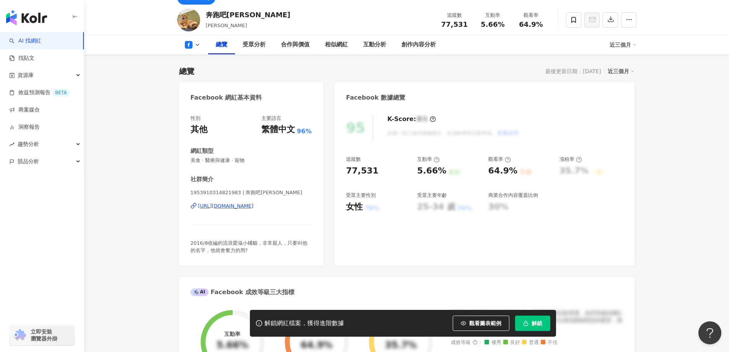
scroll to position [38, 0]
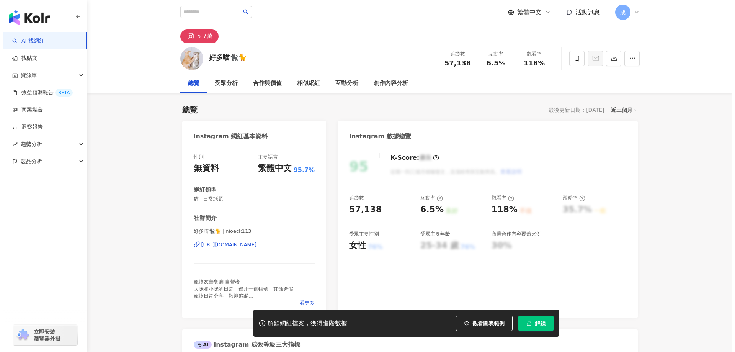
scroll to position [77, 0]
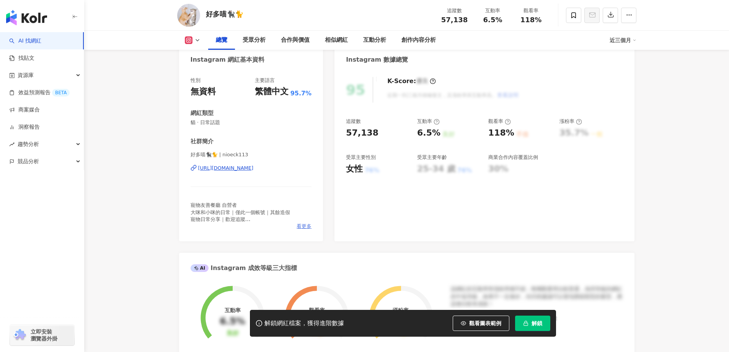
click at [304, 225] on span "看更多" at bounding box center [304, 226] width 15 height 7
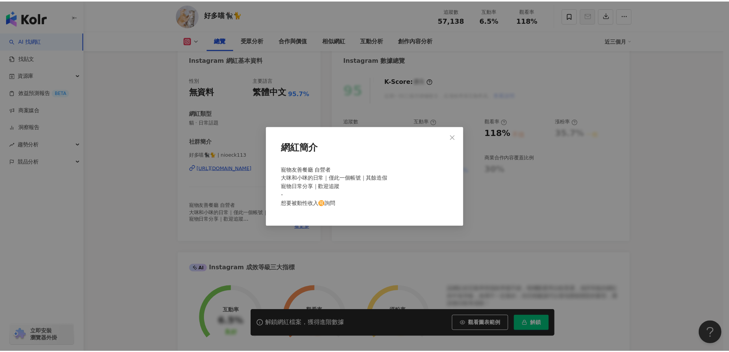
scroll to position [0, 0]
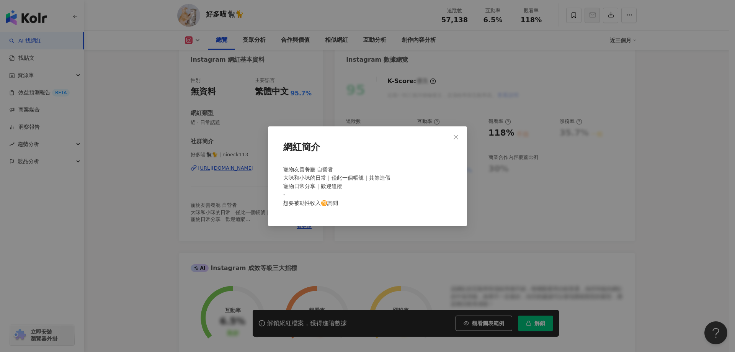
click at [150, 232] on div "網紅簡介 寵物友善餐廳 自營者 大咪和小咪的日常｜僅此一個帳號｜其餘造假 寵物日常分享｜歡迎追蹤 - 想要被動性收入🉑詢問" at bounding box center [367, 176] width 735 height 352
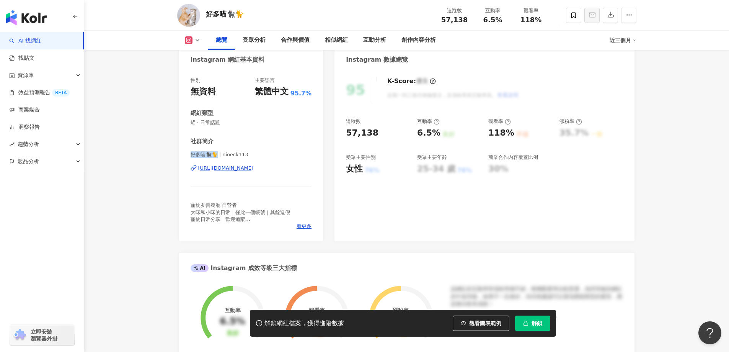
drag, startPoint x: 192, startPoint y: 155, endPoint x: 224, endPoint y: 156, distance: 31.4
click at [224, 156] on span "好多喵🐈‍⬛🐈 | nioeck113" at bounding box center [251, 154] width 121 height 7
copy span "好多喵🐈‍⬛🐈 |"
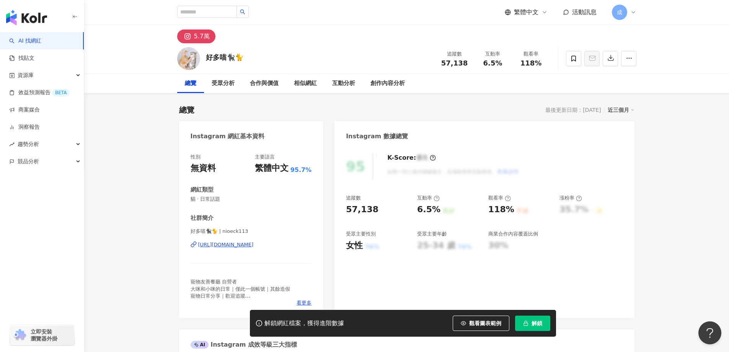
click at [243, 258] on div "好多喵🐈‍⬛🐈 | nioeck113 [URL][DOMAIN_NAME]" at bounding box center [251, 250] width 121 height 45
drag, startPoint x: 300, startPoint y: 249, endPoint x: 198, endPoint y: 248, distance: 102.2
click at [198, 248] on div "好多喵🐈‍⬛🐈 | nioeck113 [URL][DOMAIN_NAME]" at bounding box center [251, 250] width 121 height 45
copy div "[URL][DOMAIN_NAME]"
